Goal: Find contact information: Find contact information

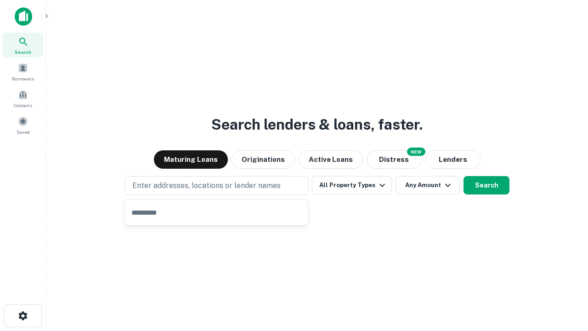
type input "**********"
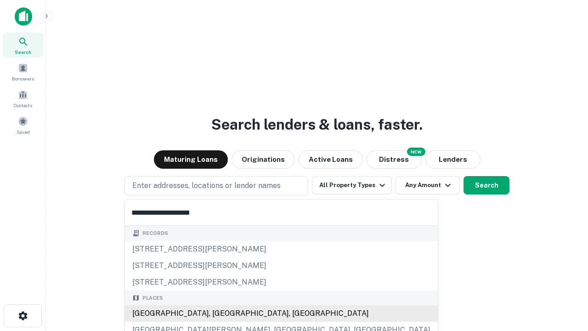
click at [219, 313] on div "Santa Monica, CA, USA" at bounding box center [281, 313] width 313 height 17
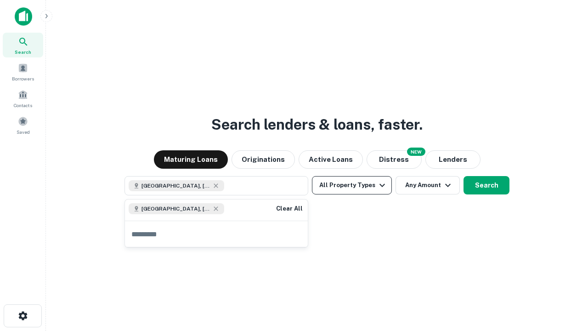
click at [352, 185] on button "All Property Types" at bounding box center [352, 185] width 80 height 18
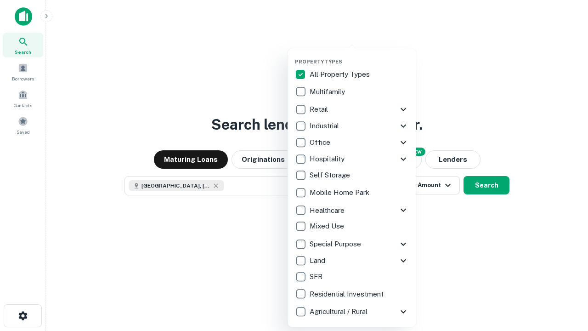
click at [359, 56] on button "button" at bounding box center [359, 56] width 129 height 0
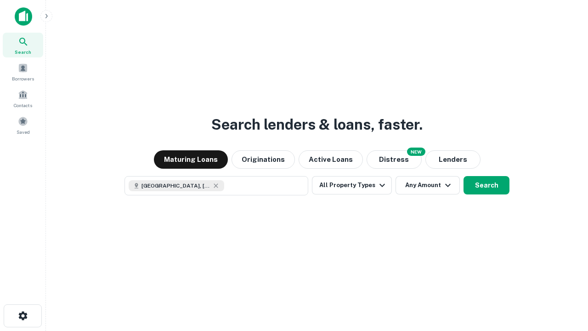
scroll to position [15, 0]
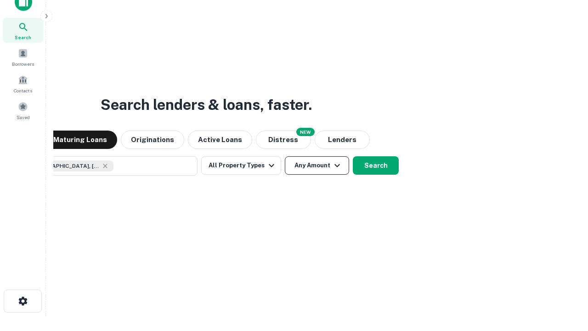
click at [285, 156] on button "Any Amount" at bounding box center [317, 165] width 64 height 18
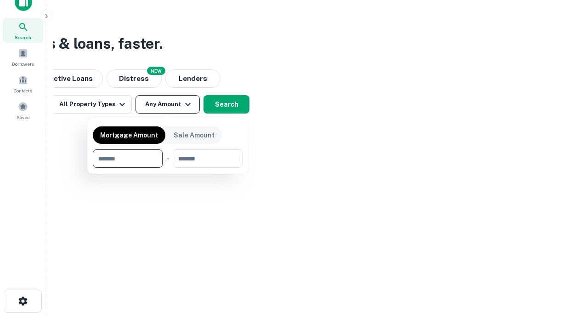
type input "*******"
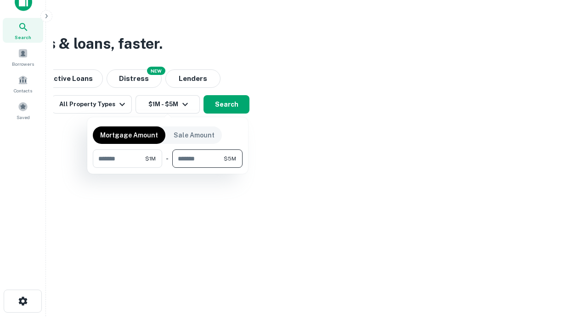
type input "*******"
click at [168, 168] on button "button" at bounding box center [168, 168] width 150 height 0
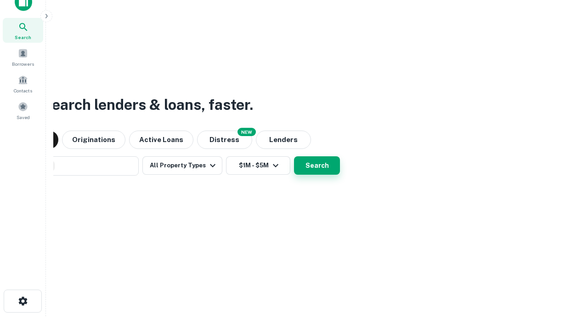
click at [294, 156] on button "Search" at bounding box center [317, 165] width 46 height 18
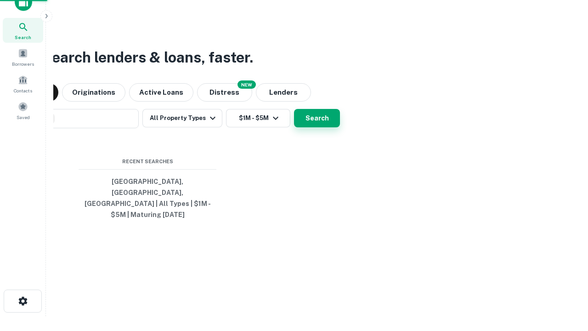
scroll to position [30, 260]
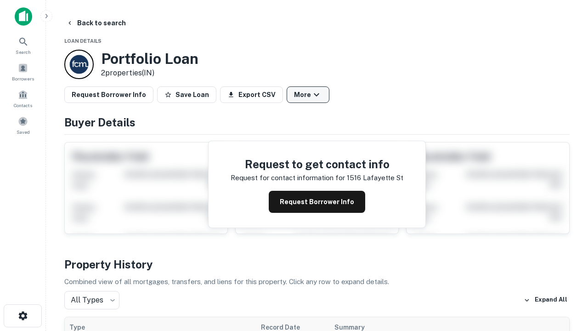
click at [308, 95] on button "More" at bounding box center [308, 94] width 43 height 17
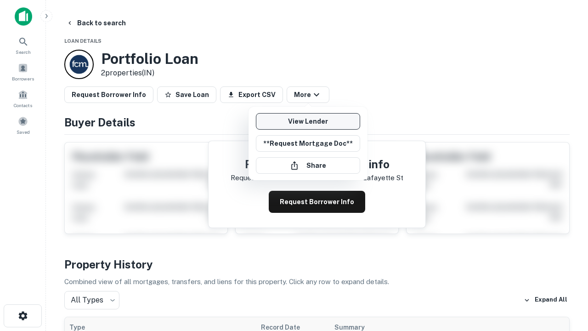
click at [308, 121] on link "View Lender" at bounding box center [308, 121] width 104 height 17
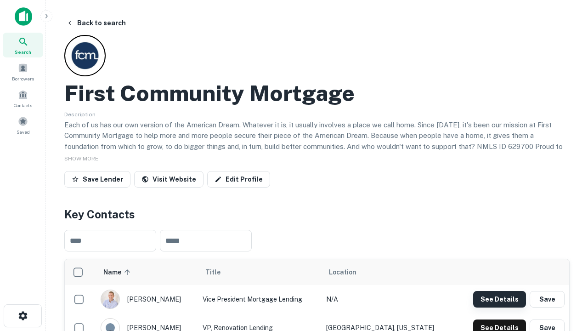
click at [499, 298] on button "See Details" at bounding box center [499, 299] width 53 height 17
click at [22, 315] on icon "button" at bounding box center [22, 315] width 11 height 11
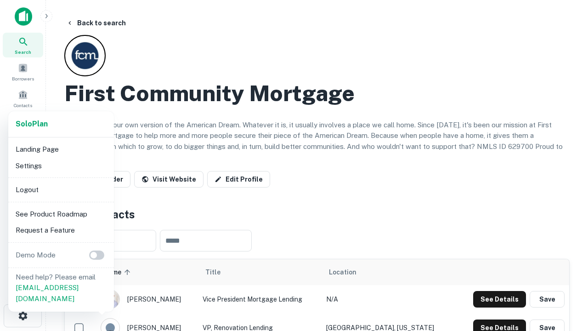
click at [61, 189] on li "Logout" at bounding box center [61, 189] width 98 height 17
